Goal: Information Seeking & Learning: Check status

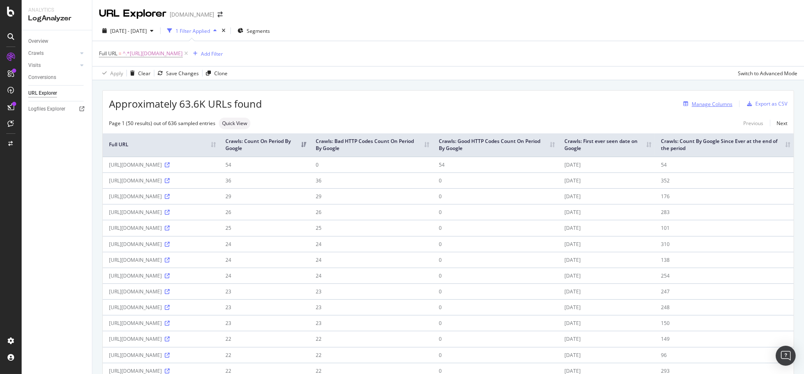
click at [707, 101] on div "Manage Columns" at bounding box center [712, 104] width 41 height 7
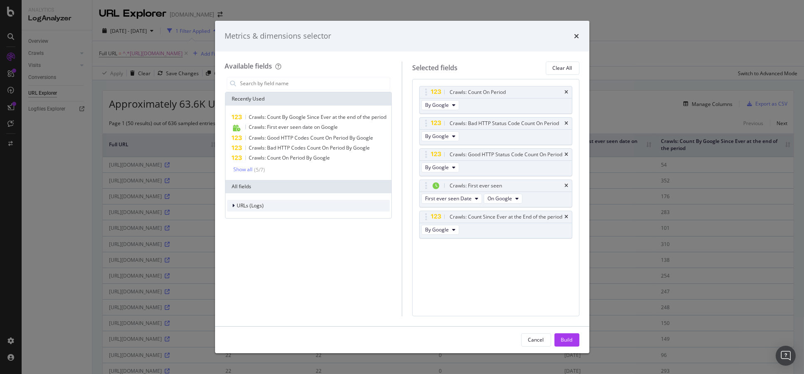
click at [267, 205] on div "URLs (Logs)" at bounding box center [308, 206] width 163 height 12
click at [274, 222] on div "URL Scheme" at bounding box center [308, 218] width 163 height 12
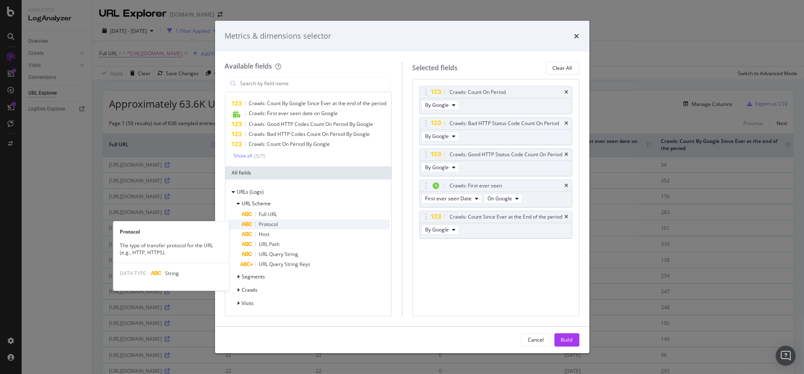
scroll to position [20, 0]
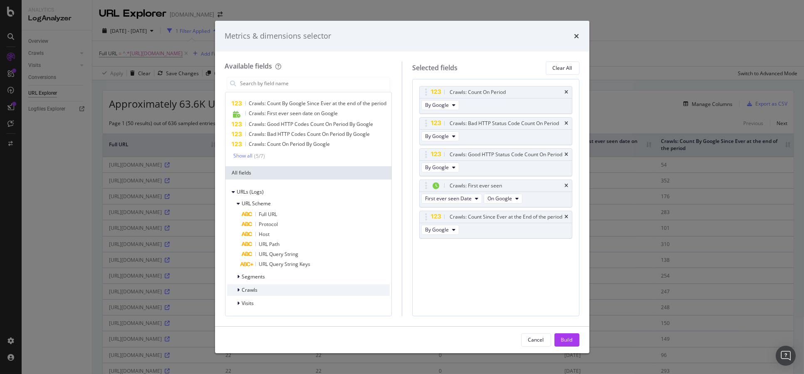
click at [296, 286] on div "Crawls" at bounding box center [308, 290] width 163 height 12
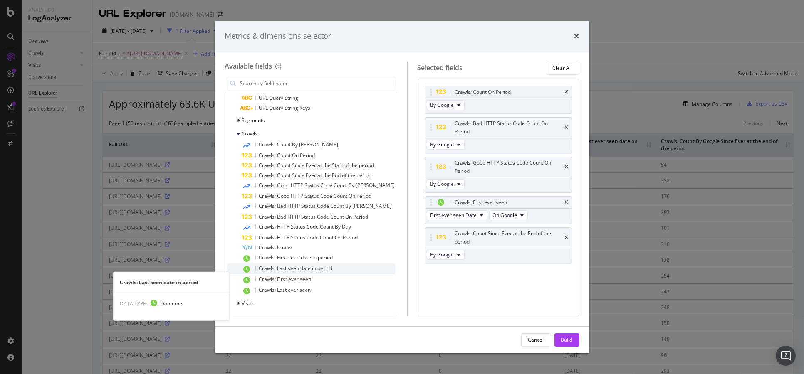
scroll to position [176, 0]
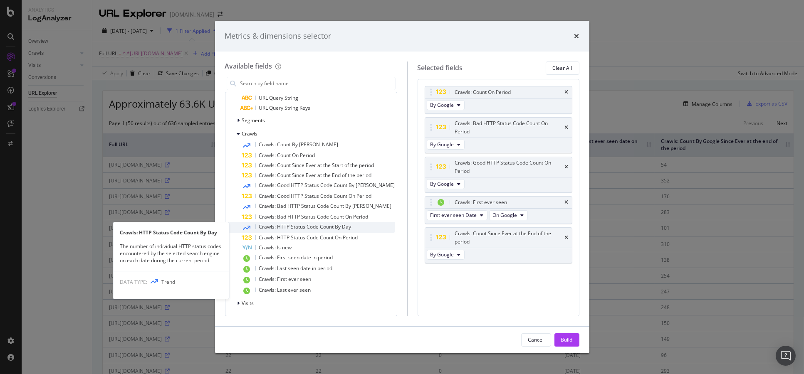
click at [336, 232] on div "Crawls: HTTP Status Code Count By Day" at bounding box center [318, 227] width 153 height 11
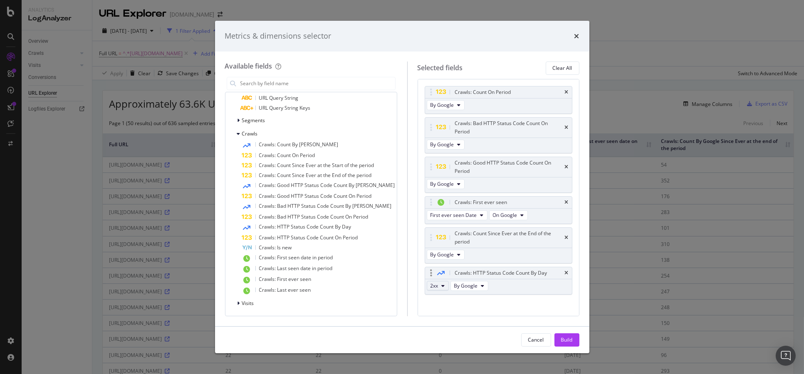
click at [440, 281] on button "2xx" at bounding box center [438, 286] width 22 height 10
click at [440, 315] on span "4xx" at bounding box center [439, 315] width 22 height 7
click at [559, 344] on button "Build" at bounding box center [566, 340] width 25 height 13
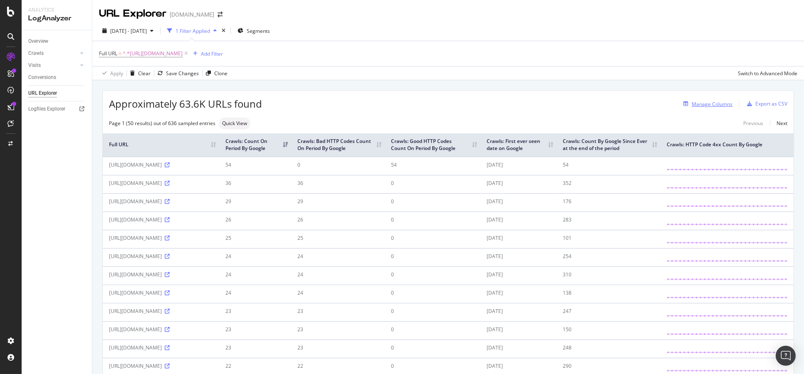
click at [702, 105] on div "Manage Columns" at bounding box center [712, 104] width 41 height 7
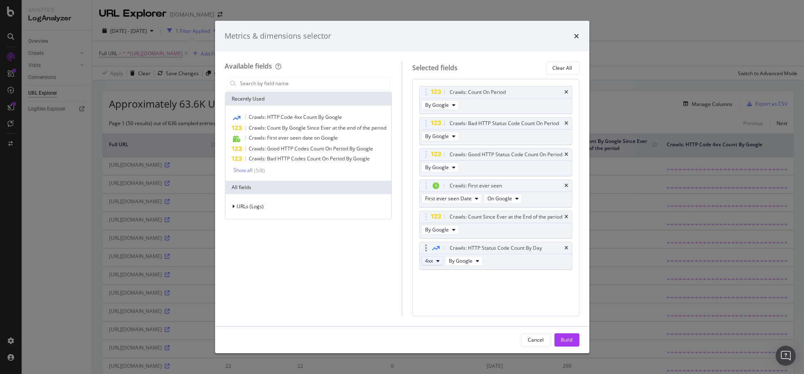
click at [437, 264] on icon "modal" at bounding box center [437, 261] width 3 height 5
click at [438, 290] on div "5xx" at bounding box center [440, 285] width 36 height 12
click at [563, 342] on div "Build" at bounding box center [567, 339] width 12 height 7
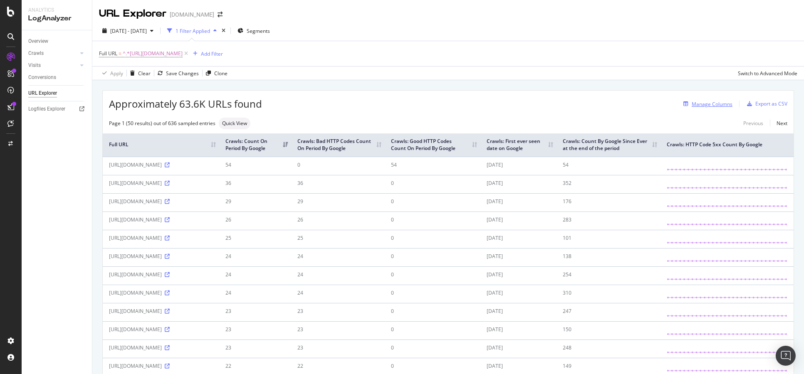
click at [692, 105] on div "Manage Columns" at bounding box center [712, 104] width 41 height 7
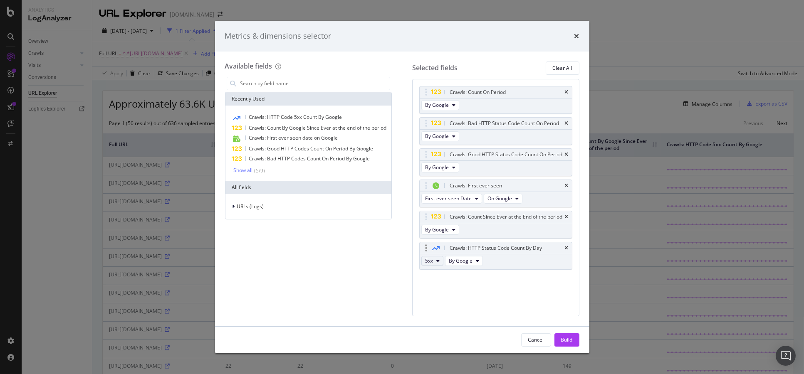
click at [432, 265] on span "5xx" at bounding box center [429, 260] width 8 height 7
click at [439, 301] on span "3xx" at bounding box center [439, 299] width 22 height 7
click at [561, 336] on div "Build" at bounding box center [567, 339] width 12 height 7
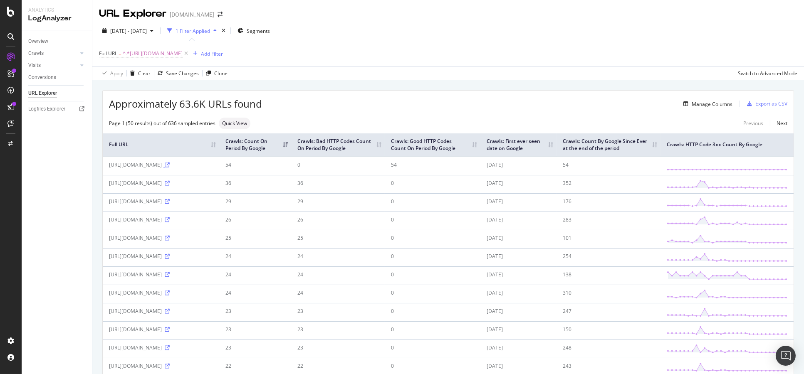
click at [170, 168] on icon at bounding box center [167, 165] width 5 height 5
click at [165, 204] on icon at bounding box center [167, 201] width 5 height 5
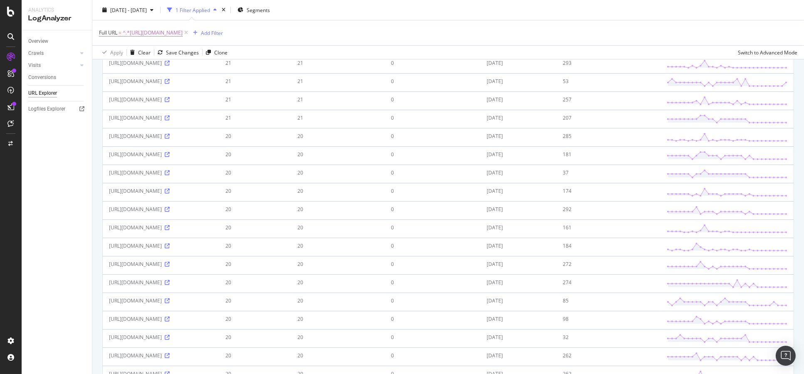
scroll to position [554, 0]
drag, startPoint x: 148, startPoint y: 245, endPoint x: 106, endPoint y: 237, distance: 42.6
click at [106, 115] on td "https://www.bbc.co.uk/moderation/reports/89f5d286-7095-464e-907c-4c5acb6c7532" at bounding box center [161, 105] width 116 height 18
